Goal: Task Accomplishment & Management: Use online tool/utility

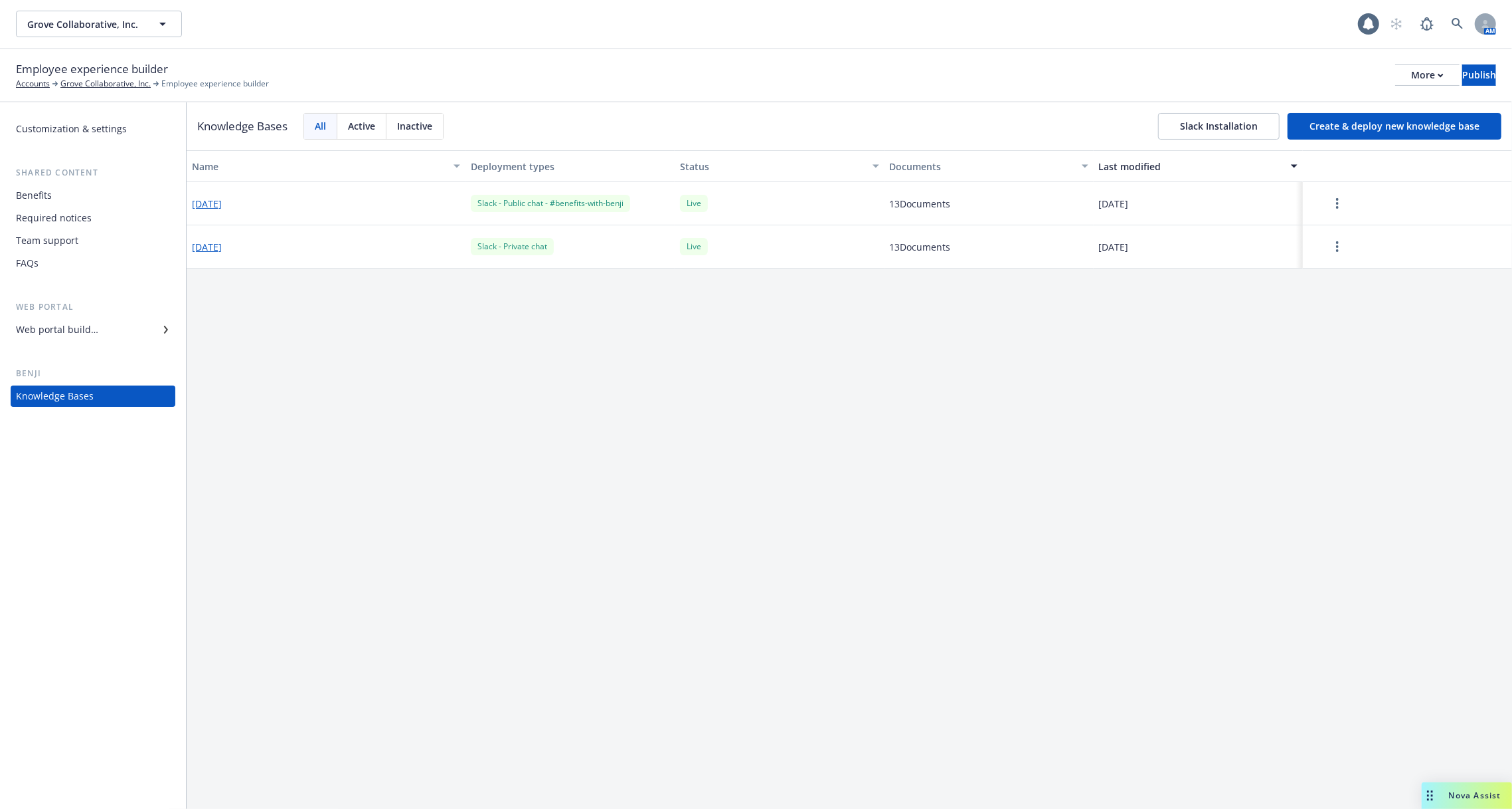
click at [220, 211] on div "[DATE]" at bounding box center [326, 203] width 279 height 43
click at [220, 204] on button "[DATE]" at bounding box center [206, 203] width 30 height 14
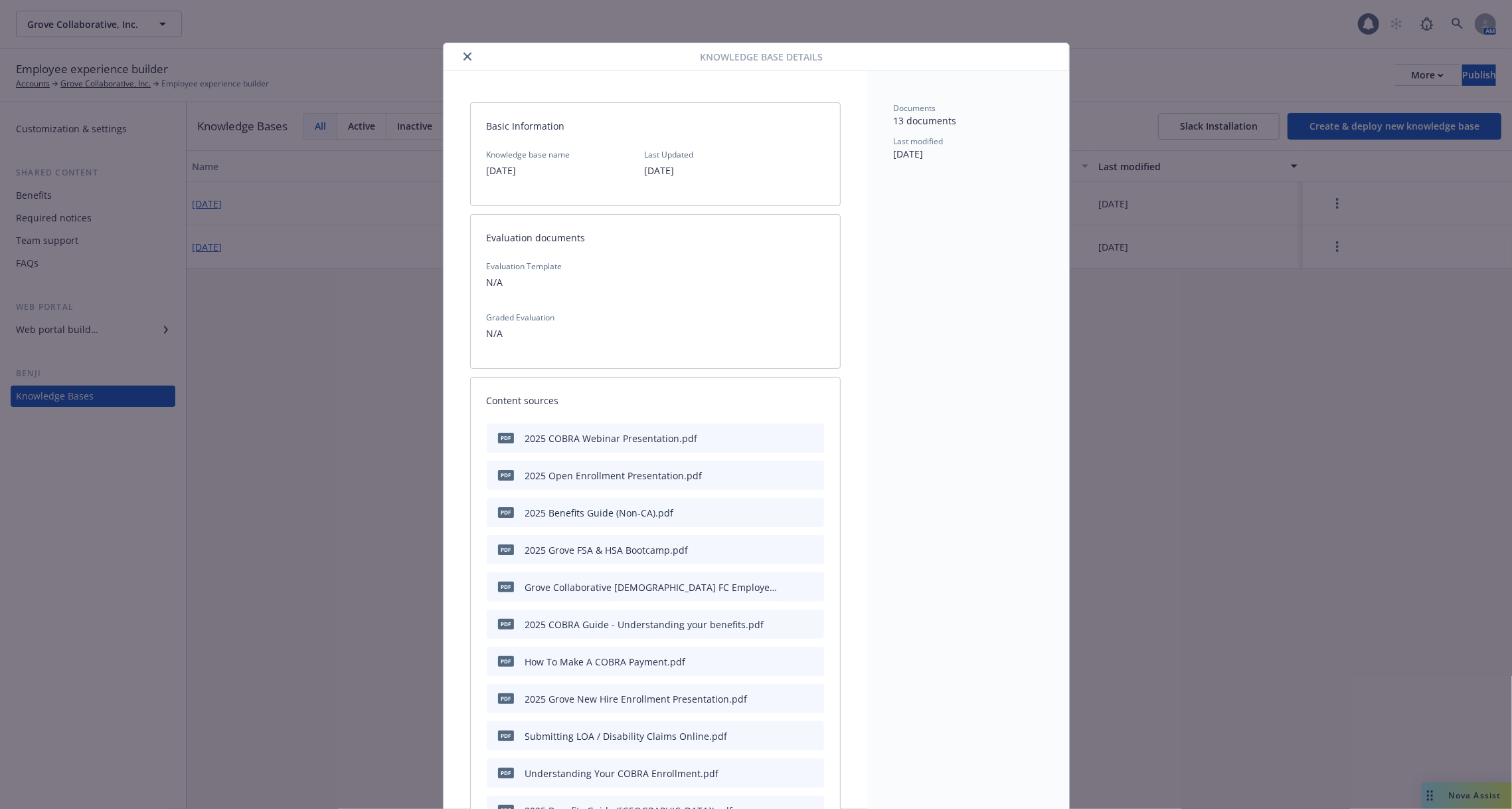
scroll to position [40, 0]
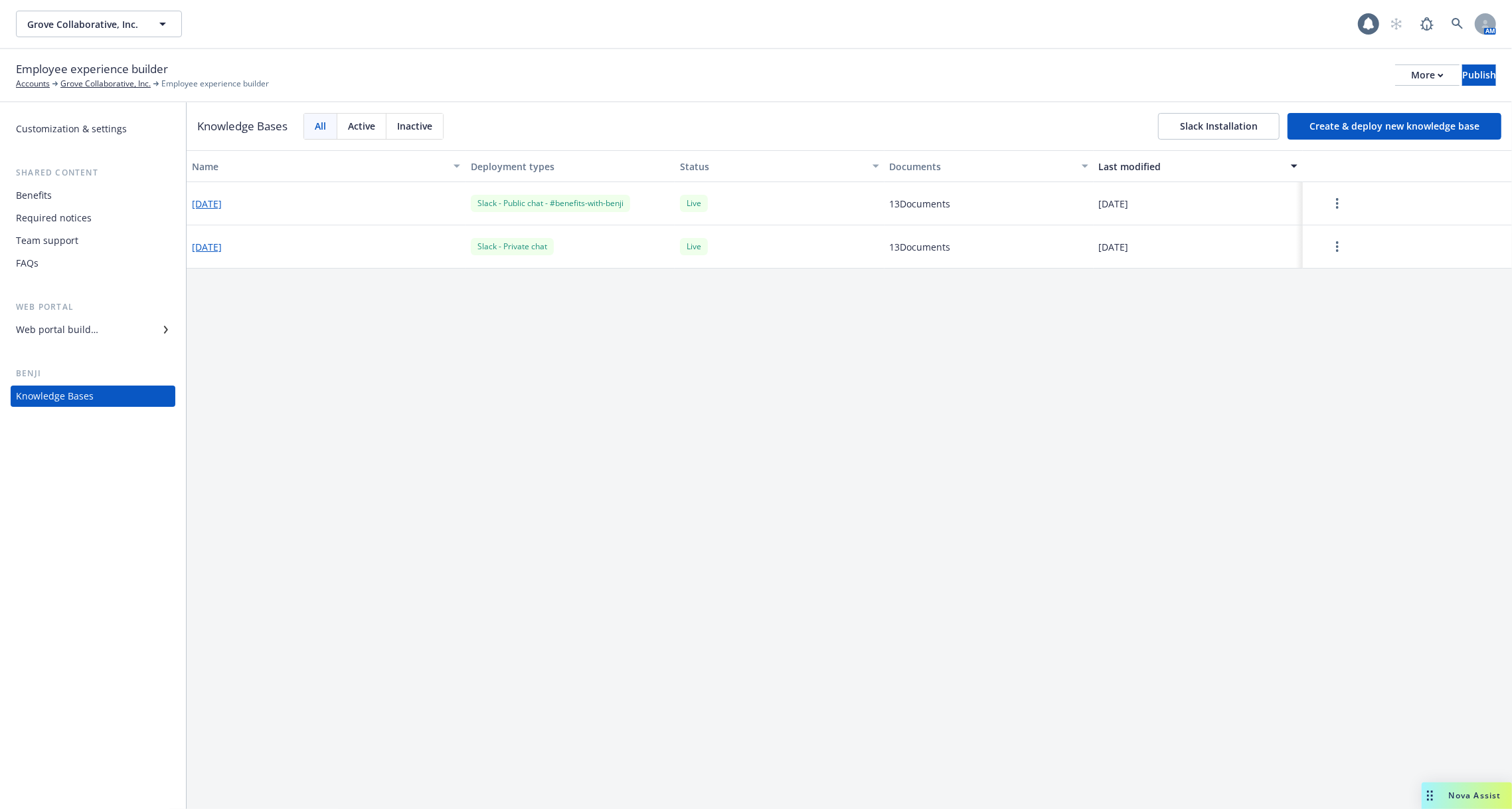
click at [222, 206] on button "[DATE]" at bounding box center [206, 203] width 30 height 14
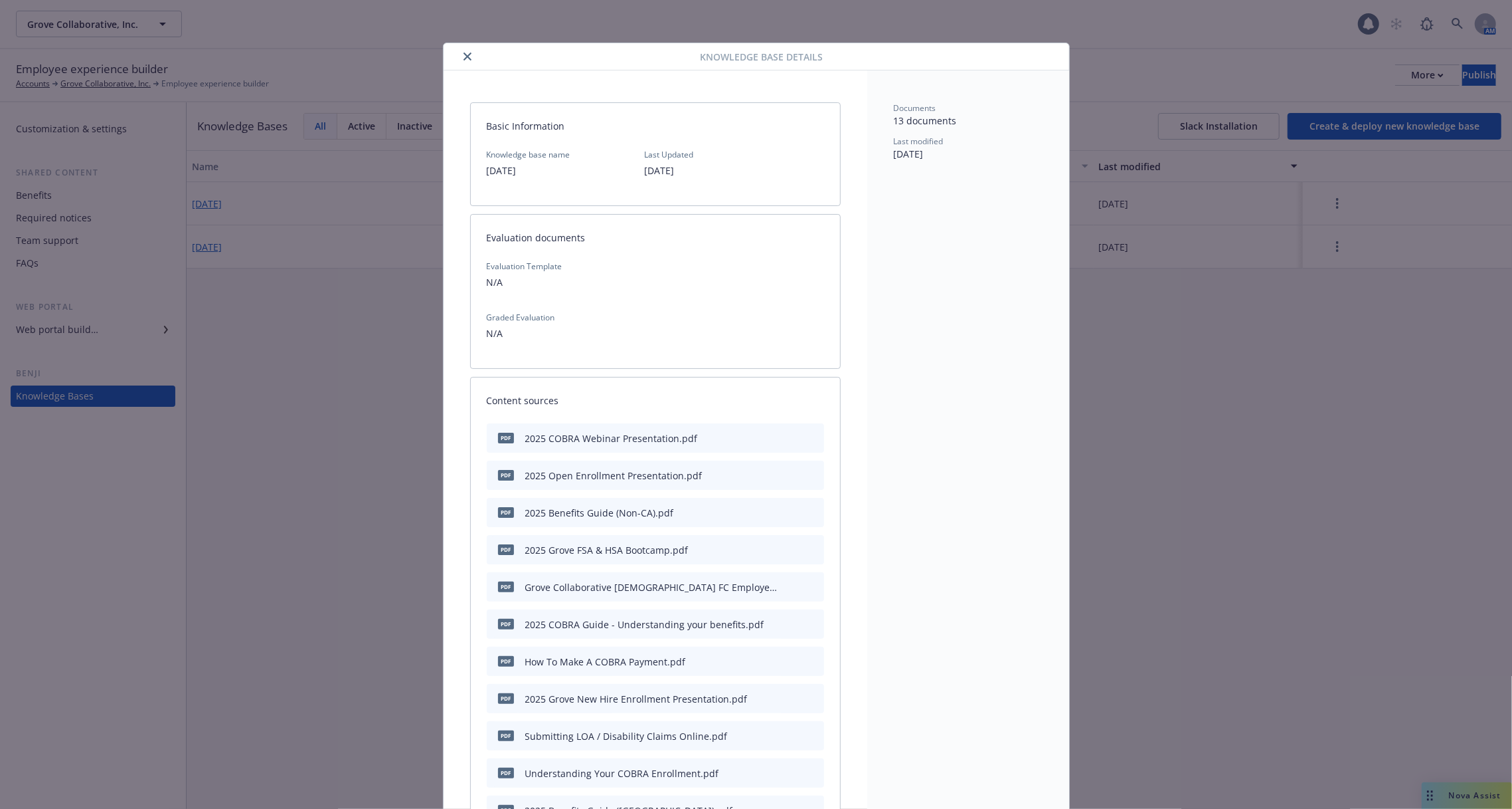
scroll to position [40, 0]
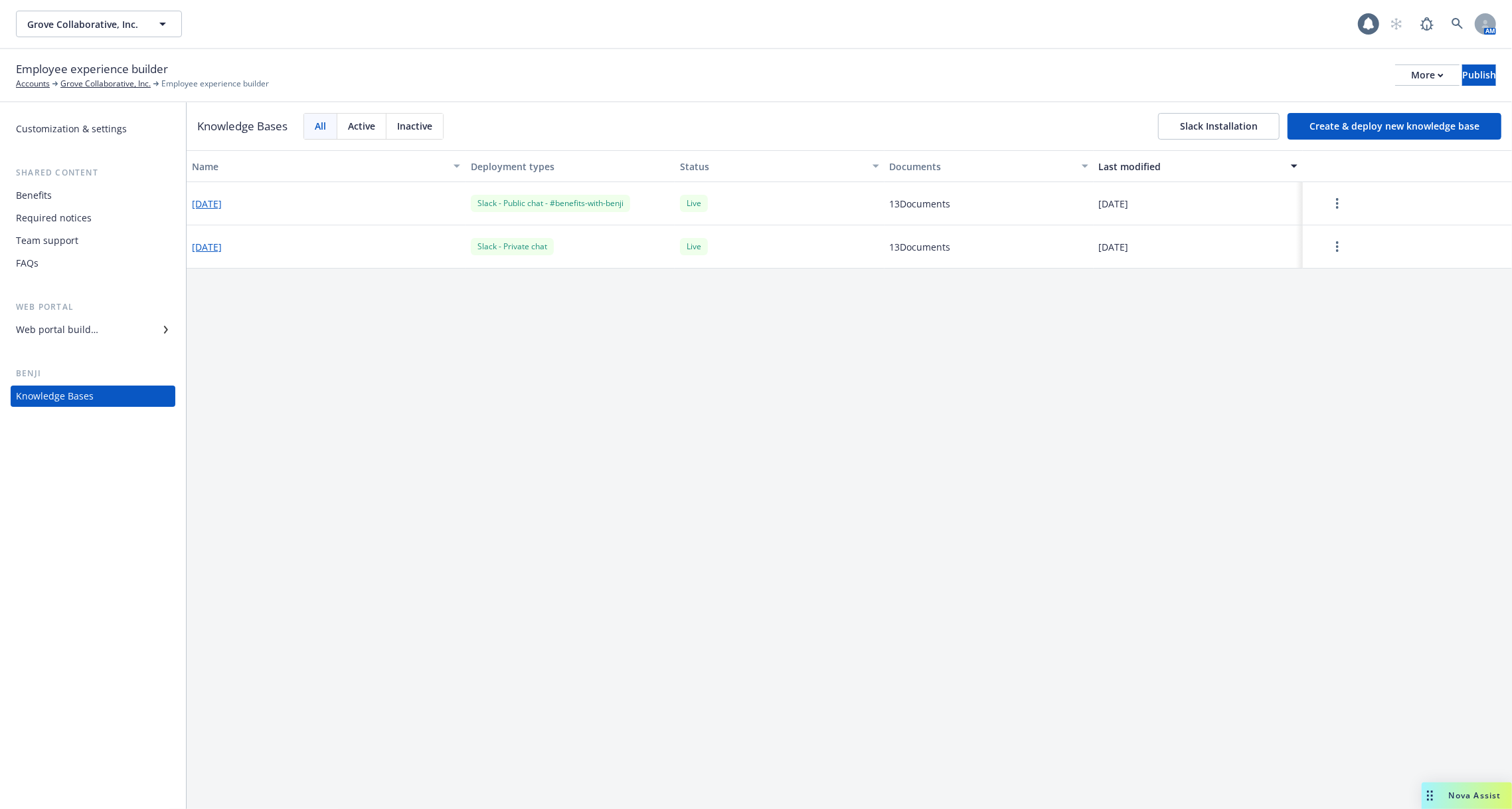
click at [1428, 119] on button "Create & deploy new knowledge base" at bounding box center [1394, 126] width 214 height 27
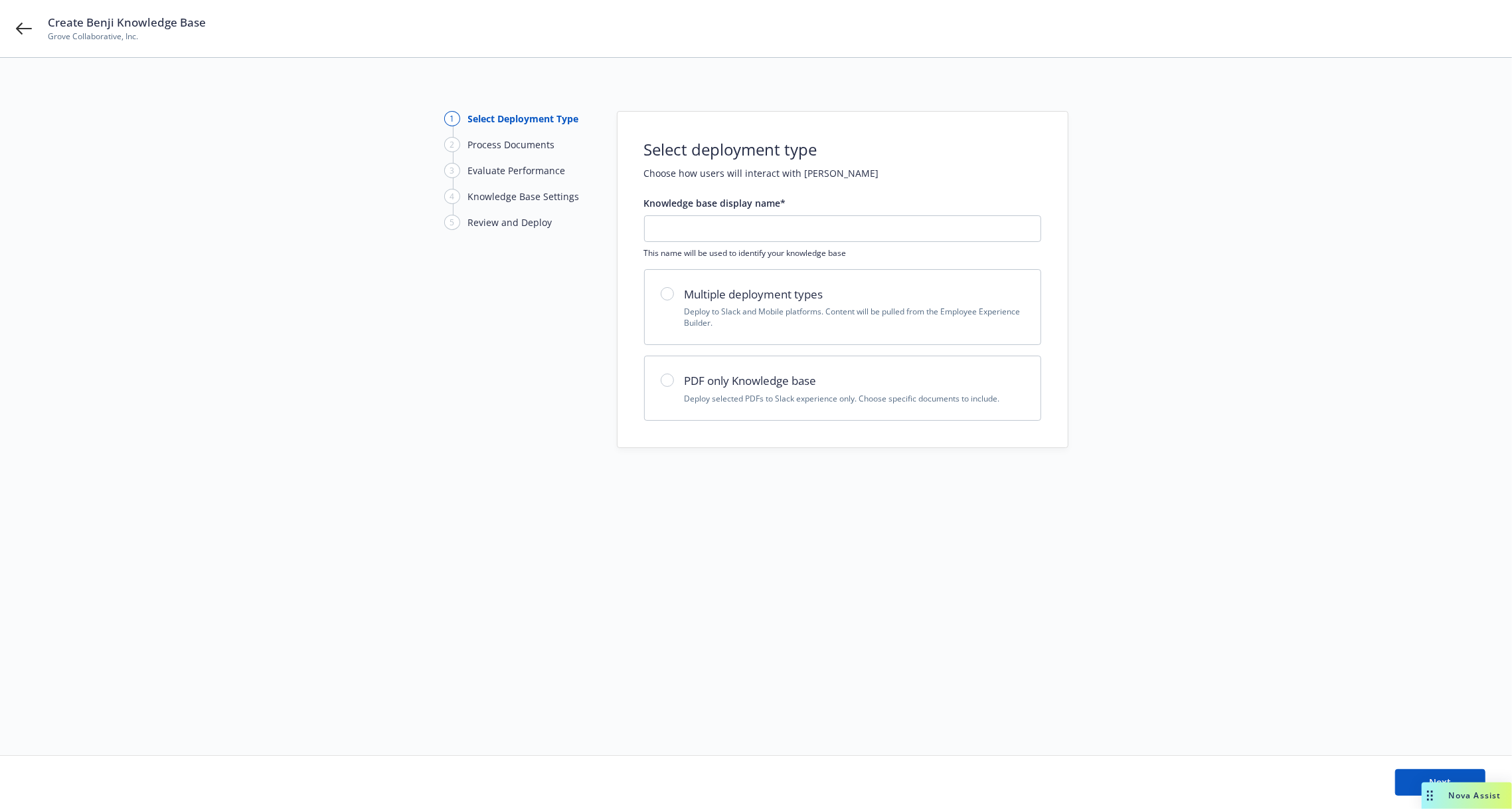
click at [737, 393] on p "Deploy selected PDFs to Slack experience only. Choose specific documents to inc…" at bounding box center [854, 398] width 340 height 11
radio input "true"
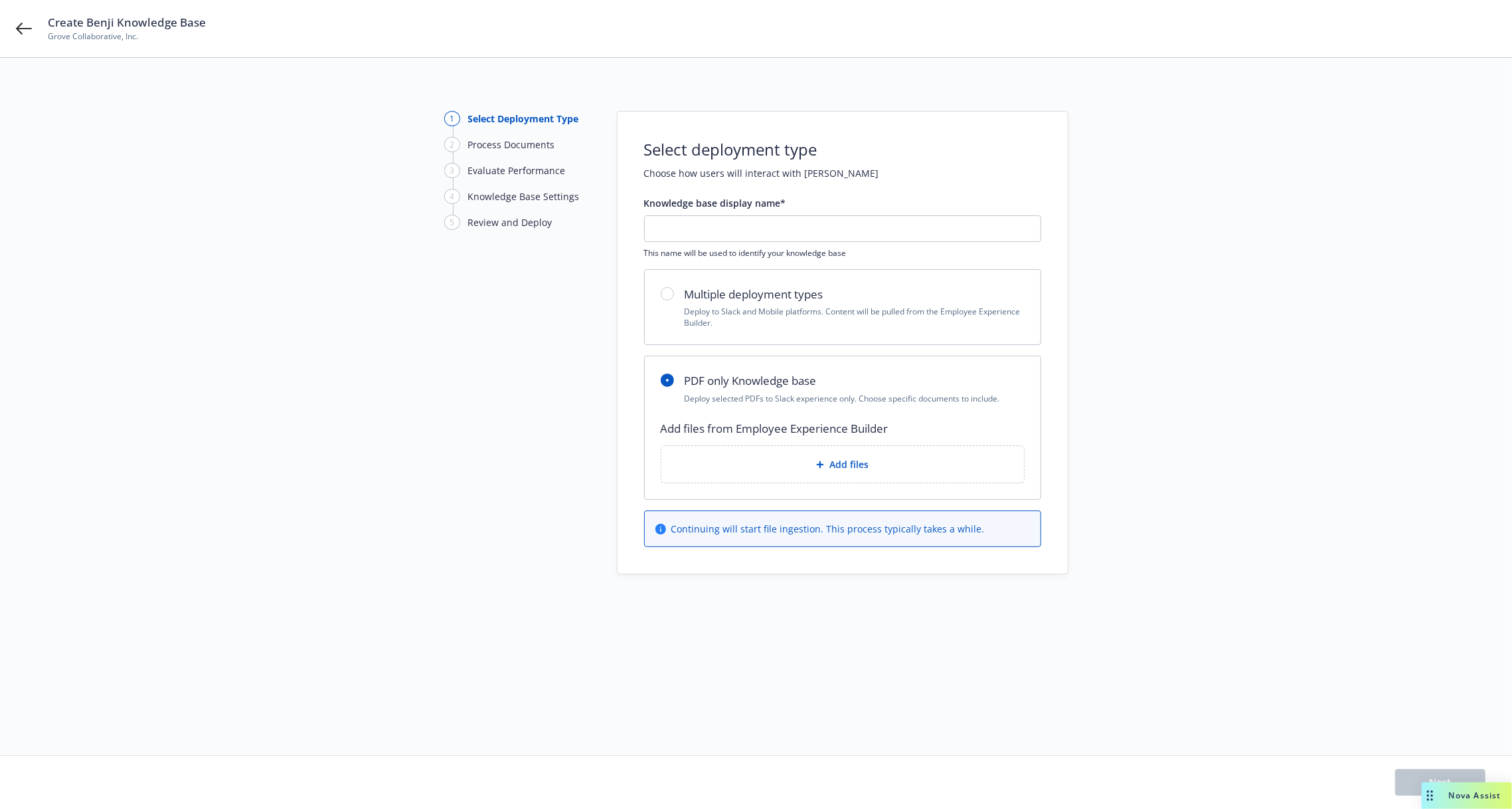
click at [779, 319] on p "Deploy to Slack and Mobile platforms. Content will be pulled from the Employee …" at bounding box center [854, 317] width 340 height 23
radio input "true"
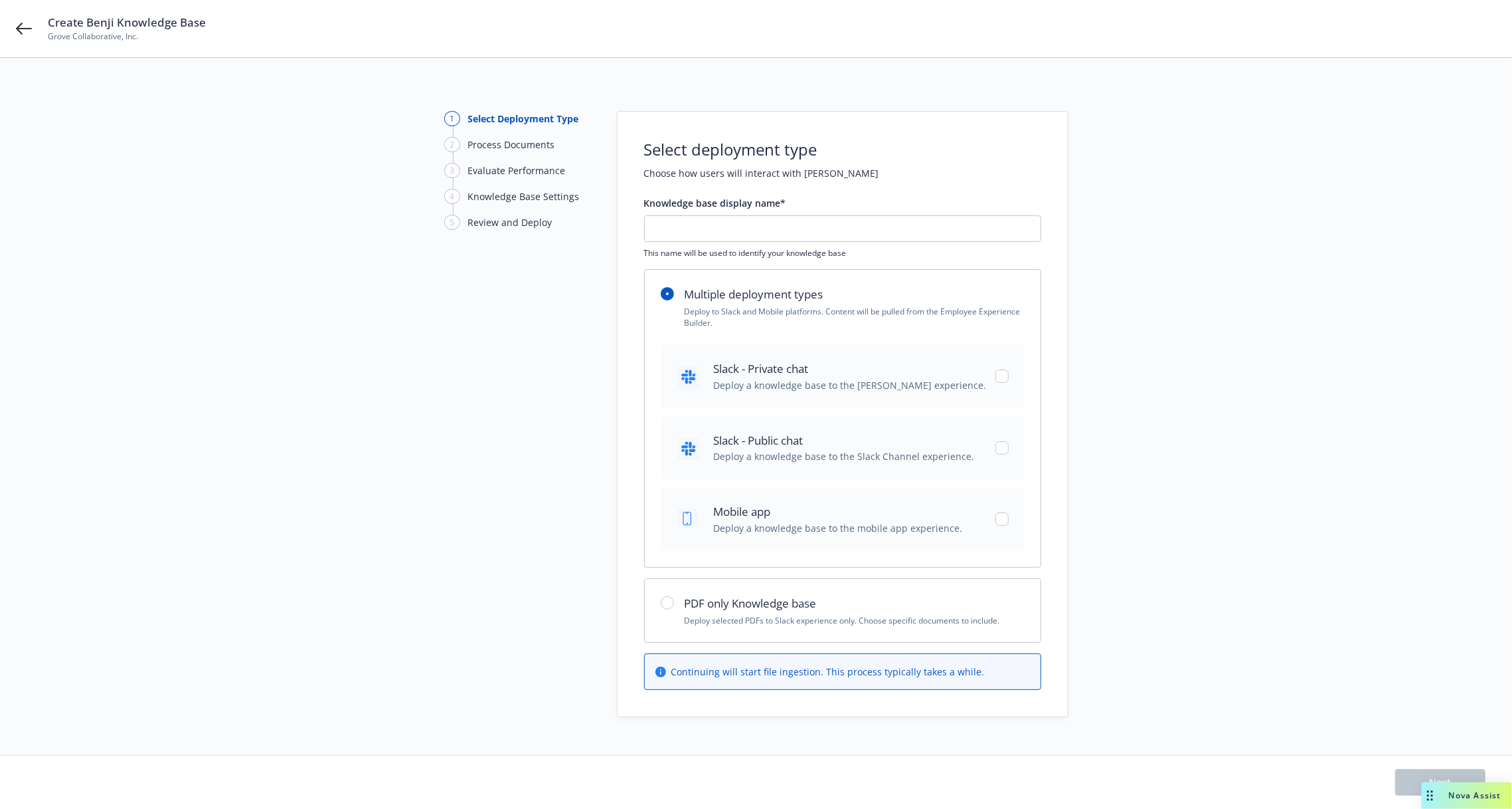
click at [806, 514] on span "Mobile app" at bounding box center [838, 511] width 249 height 17
checkbox input "true"
click at [1009, 373] on div "Slack - Private chat Deploy a knowledge base to the Slack DM experience." at bounding box center [843, 375] width 364 height 63
checkbox input "true"
click at [1010, 443] on div "Slack - Public chat Deploy a knowledge base to the Slack Channel experience." at bounding box center [843, 448] width 364 height 63
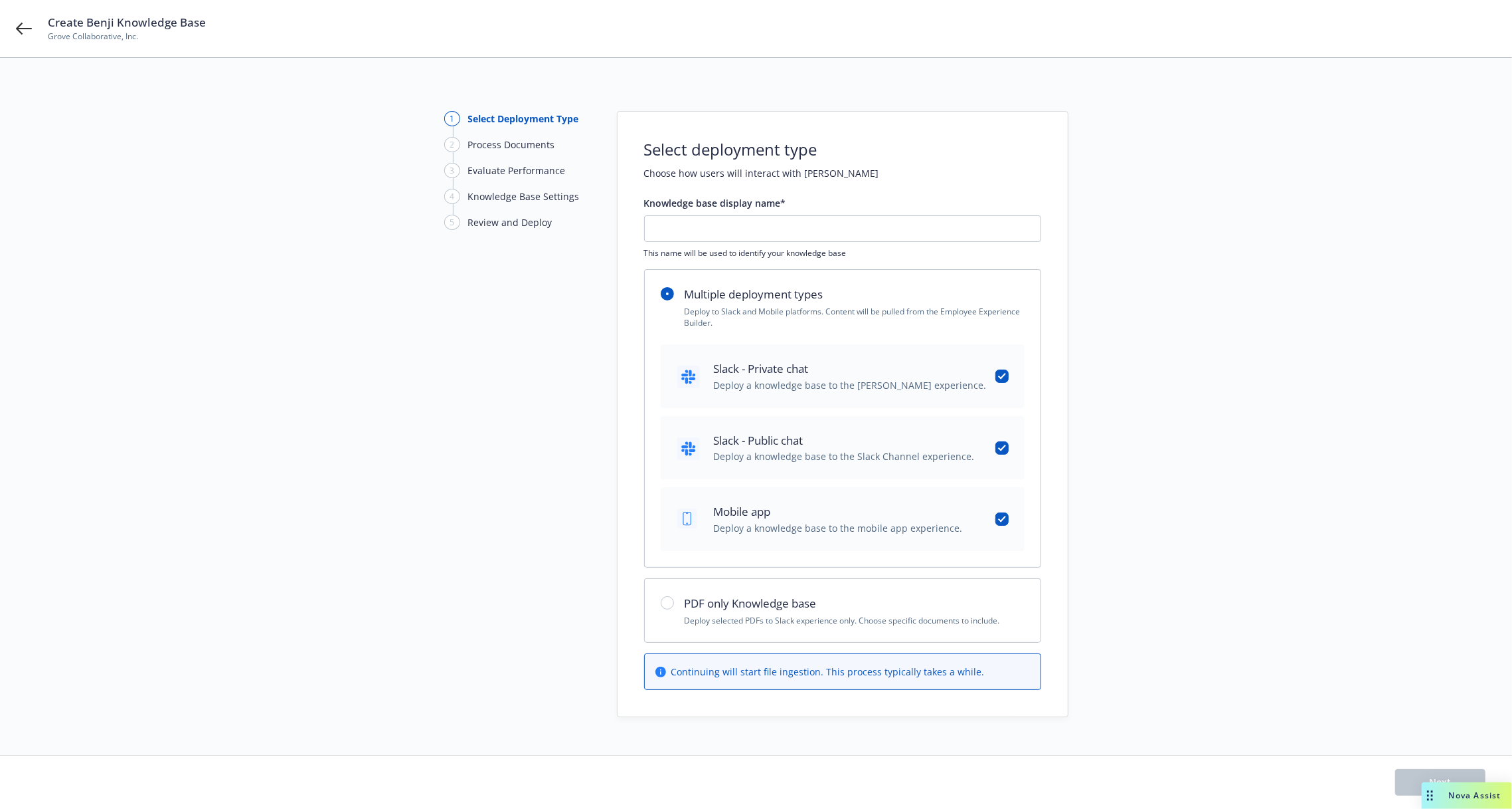
checkbox input "true"
click at [666, 602] on input "radio" at bounding box center [667, 602] width 13 height 13
radio input "true"
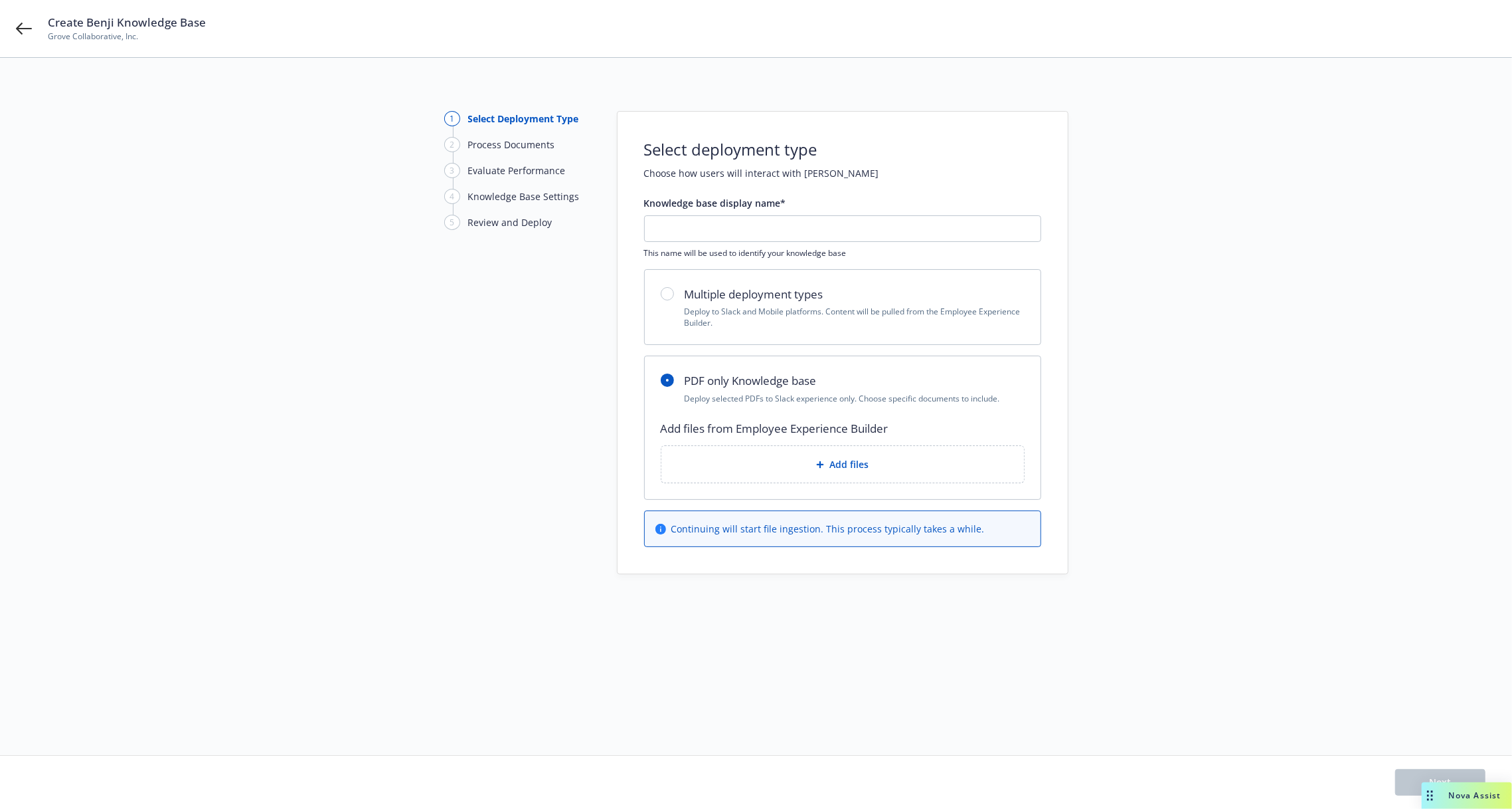
click at [706, 470] on div "Add files" at bounding box center [842, 463] width 341 height 15
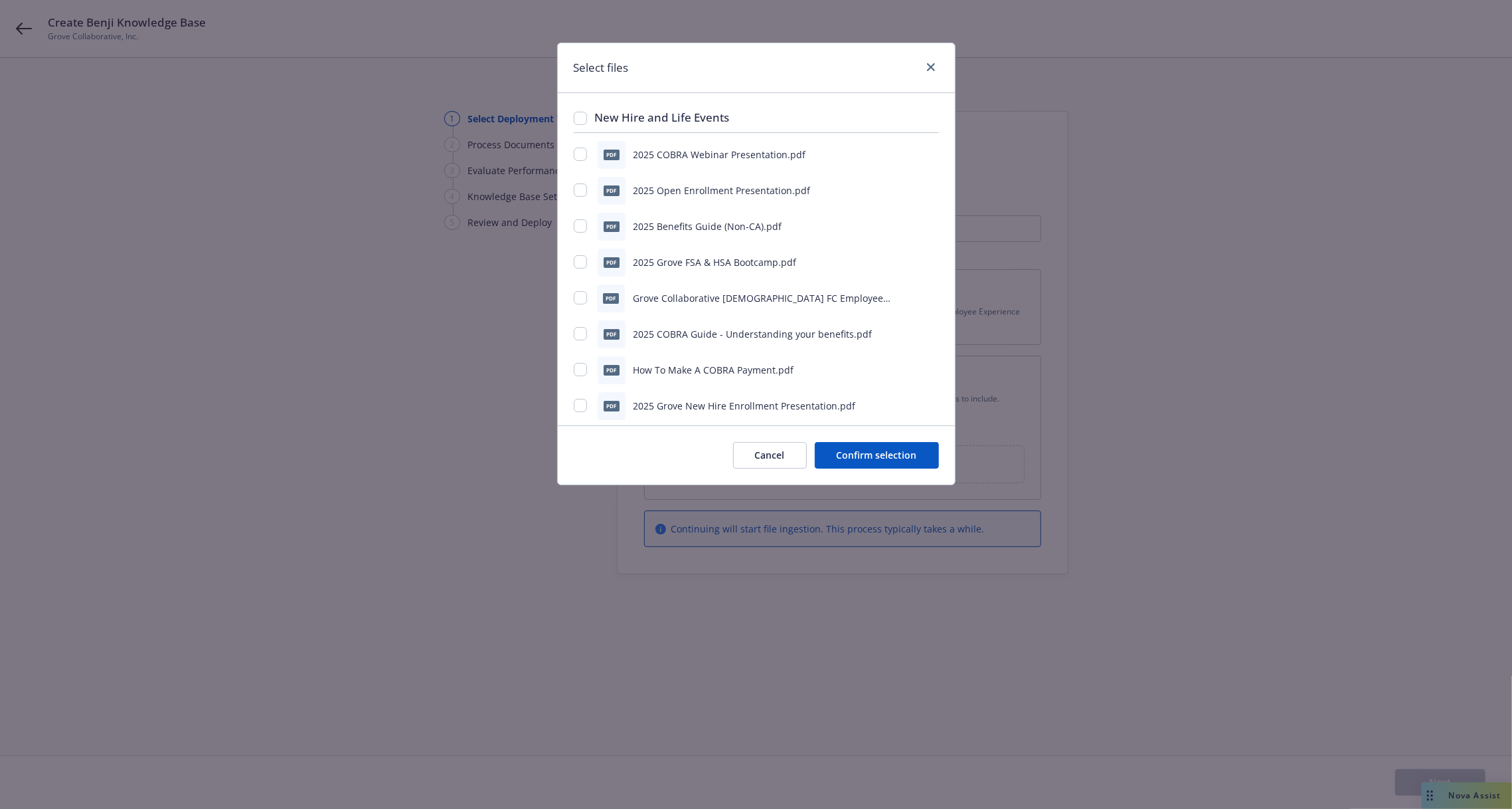
click at [623, 116] on h3 "New Hire and Life Events" at bounding box center [663, 118] width 135 height 17
